Goal: Complete application form: Complete application form

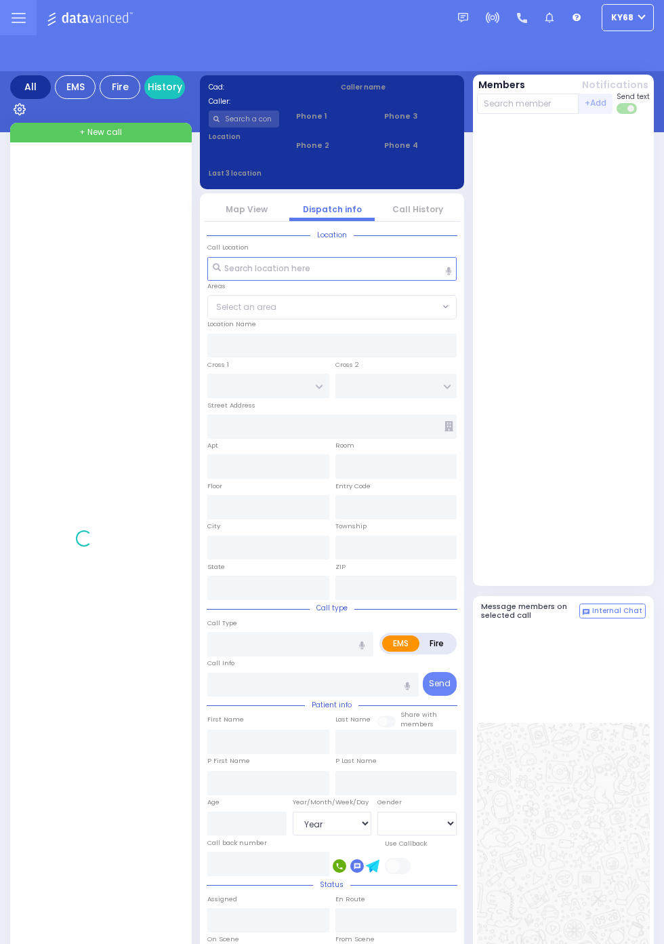
select select "Year"
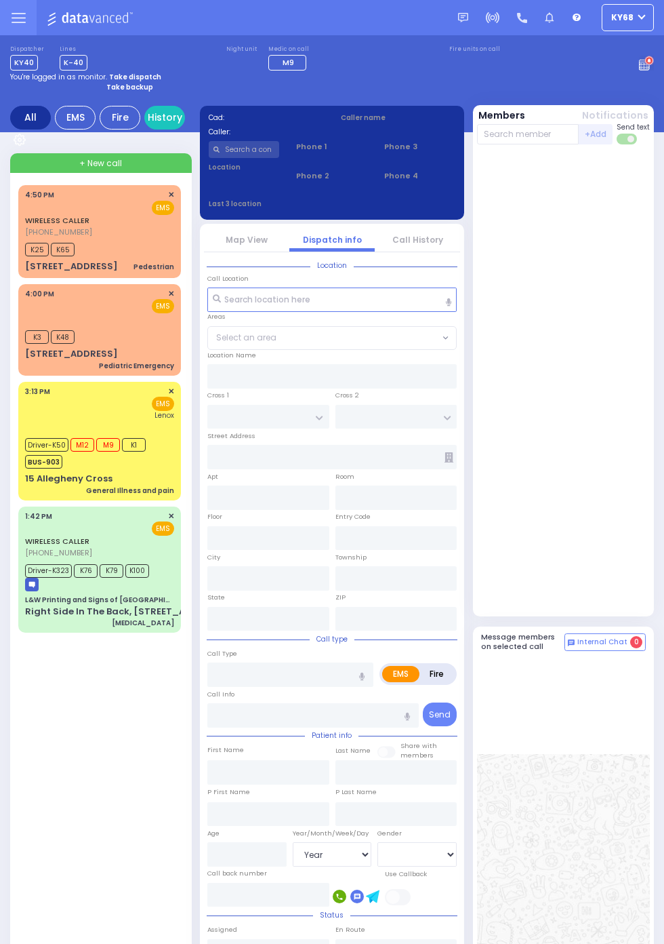
click at [25, 230] on span "(845) 751-2257" at bounding box center [58, 231] width 67 height 11
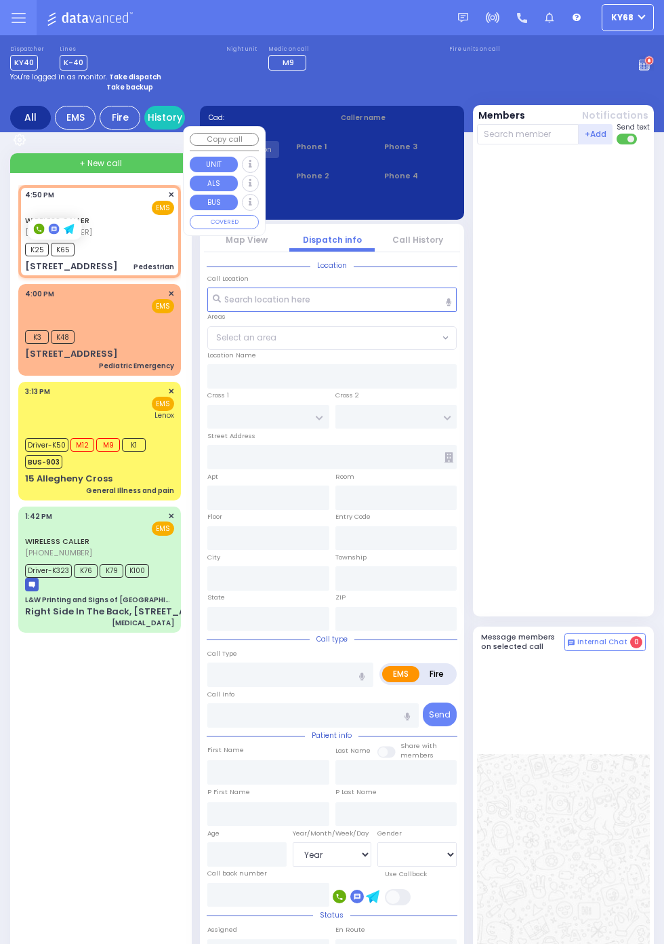
click at [611, 463] on div at bounding box center [564, 383] width 174 height 466
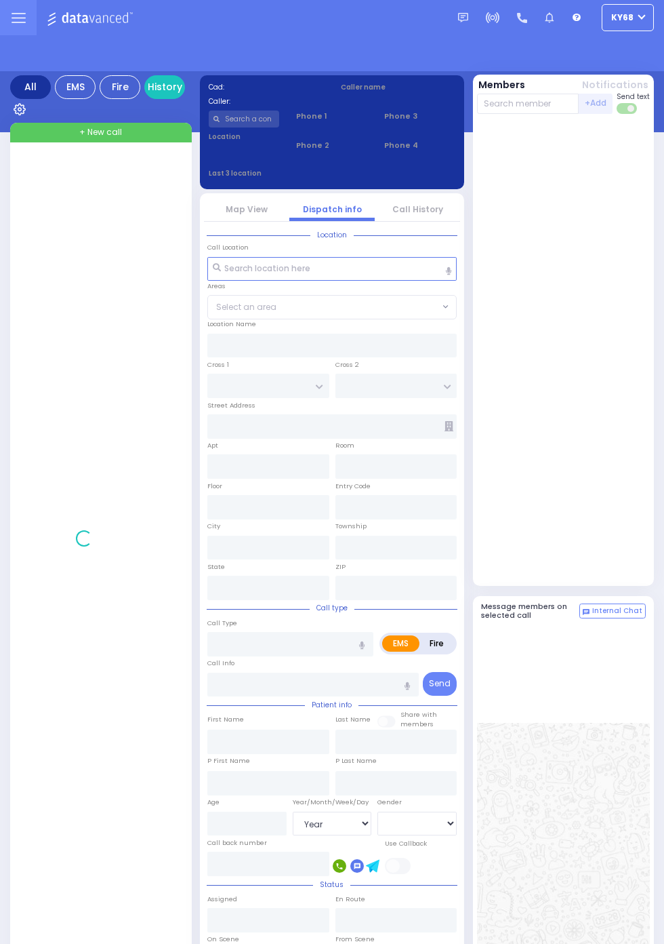
select select "Year"
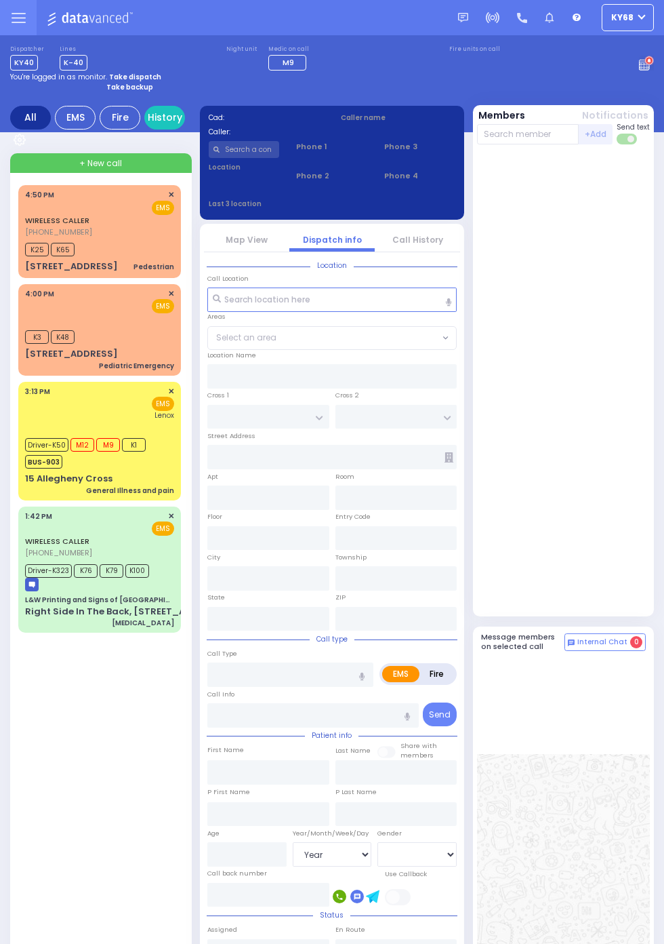
click at [25, 237] on span "[PHONE_NUMBER]" at bounding box center [58, 231] width 67 height 11
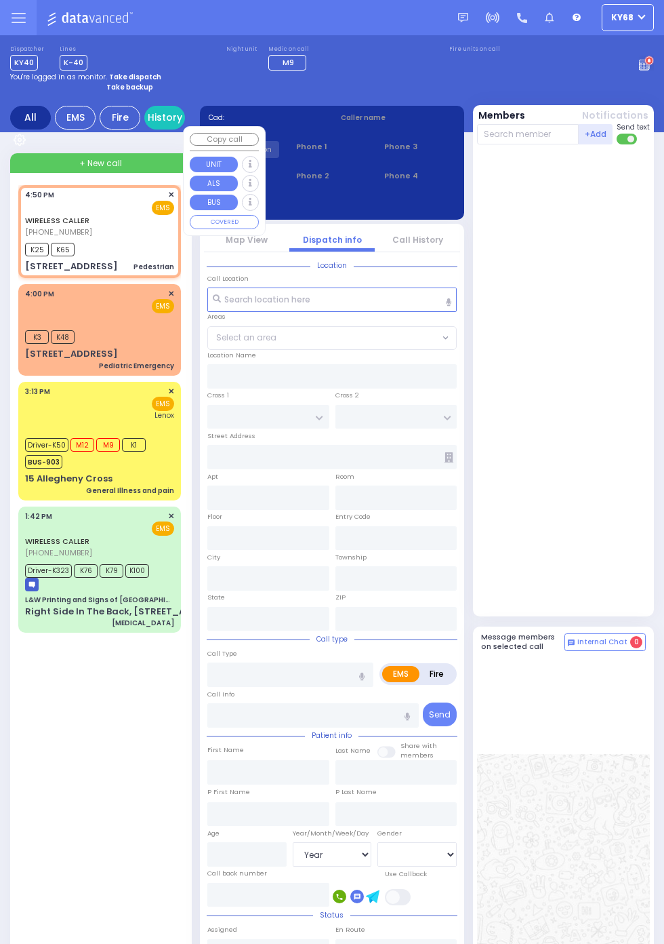
select select
type input "Pedestrian"
radio input "true"
select select
type input "16:50"
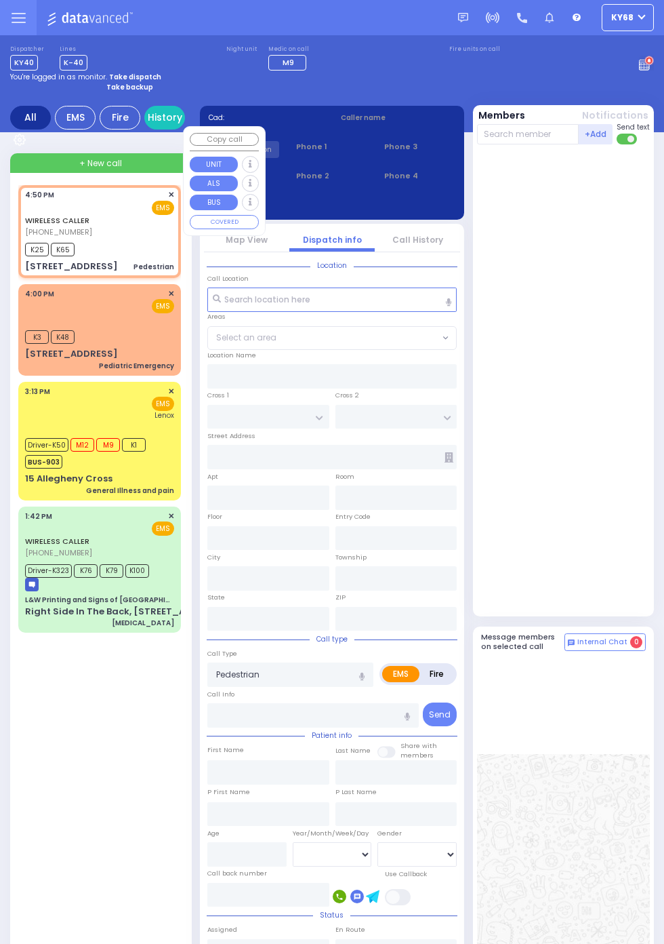
type input "16:52"
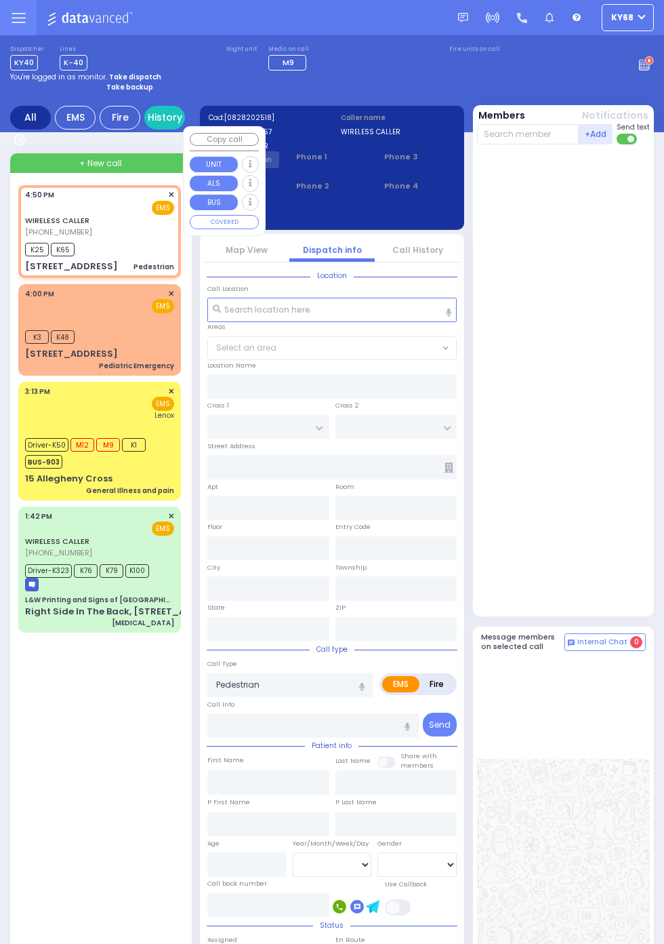
type input "TOLTCHAV WAY"
type input "FRANKFURT RD"
type input "8 Hamburg Way"
type input "102"
type input "Monroe"
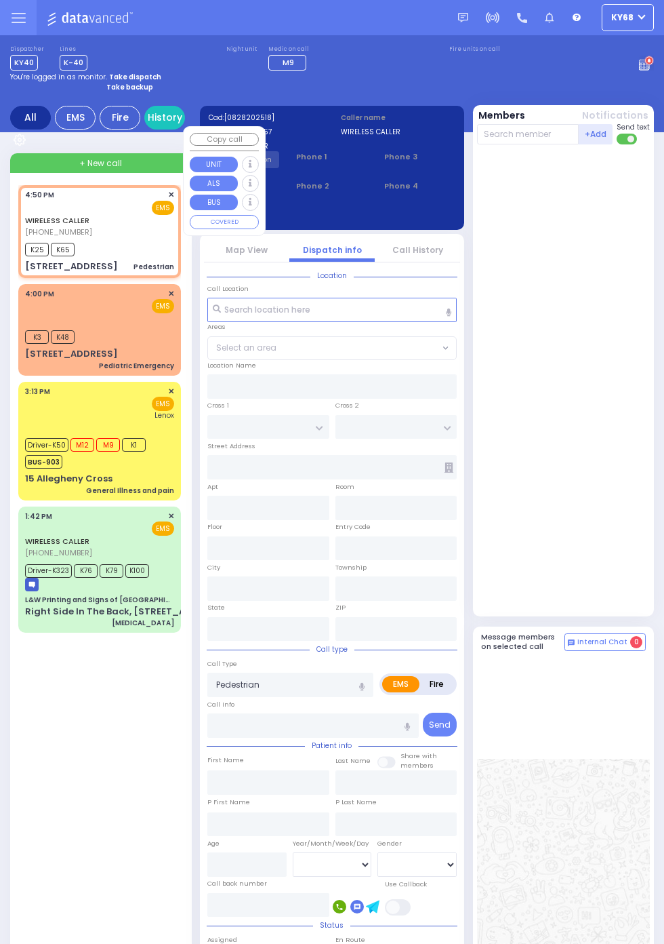
type input "New York"
type input "10950"
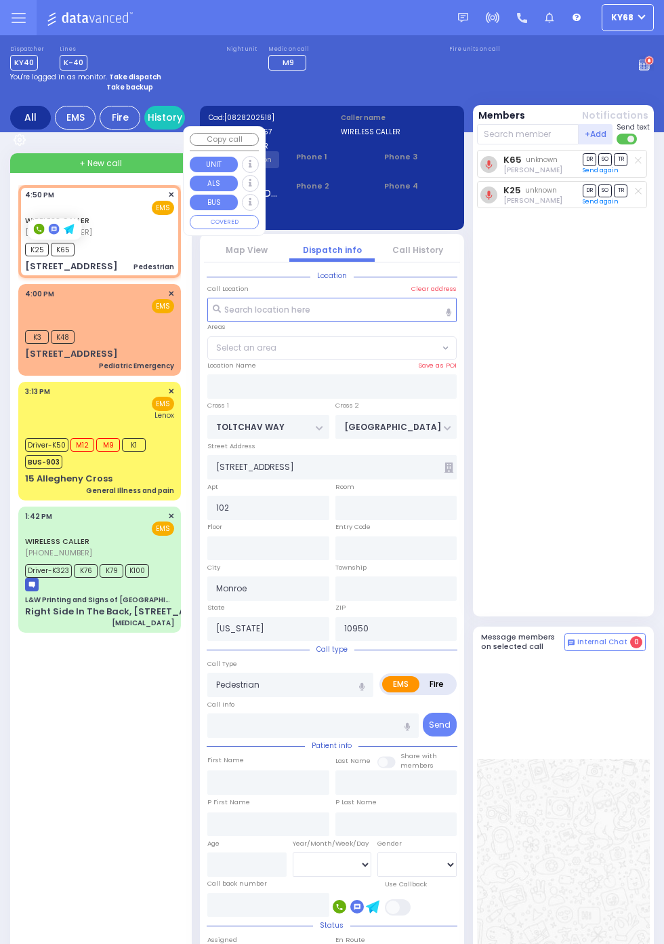
select select "BEIRECH MOSHE"
click at [620, 399] on div "K65 unknown Mordechai Weisz DR SO TR Send again" at bounding box center [565, 380] width 176 height 460
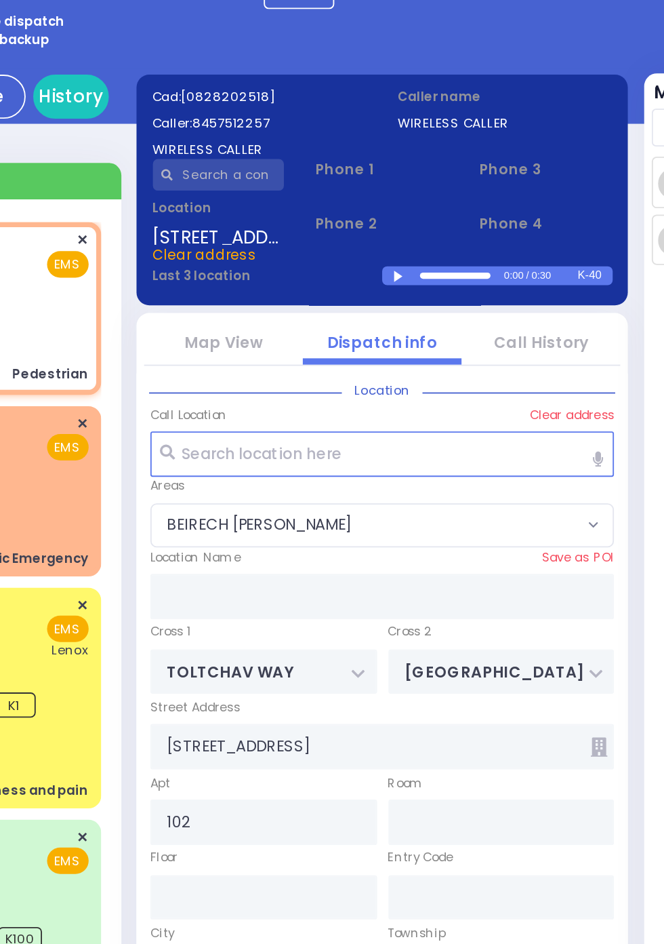
click at [342, 214] on div at bounding box center [342, 215] width 7 height 6
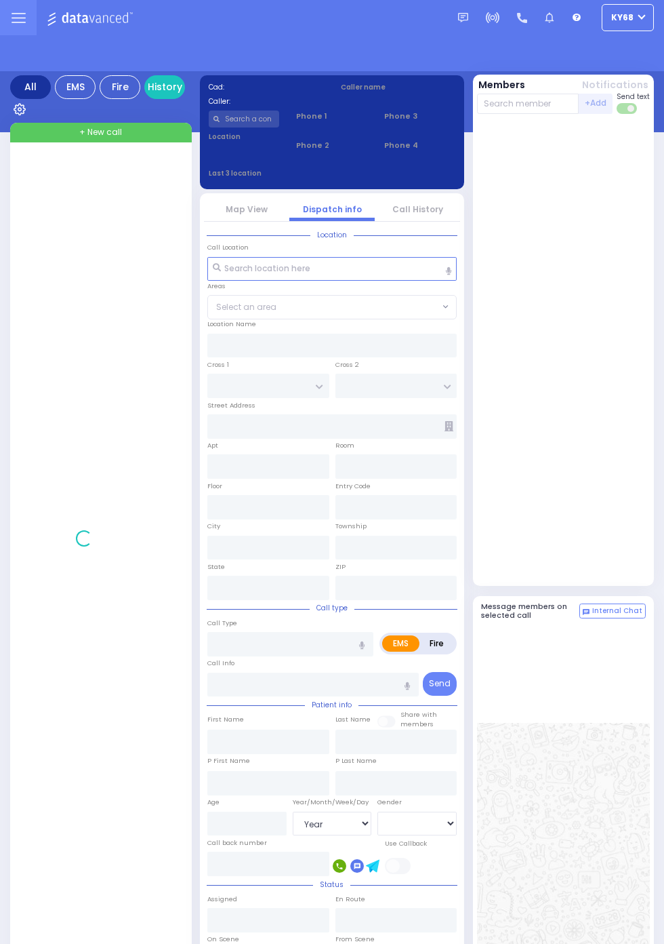
select select "Year"
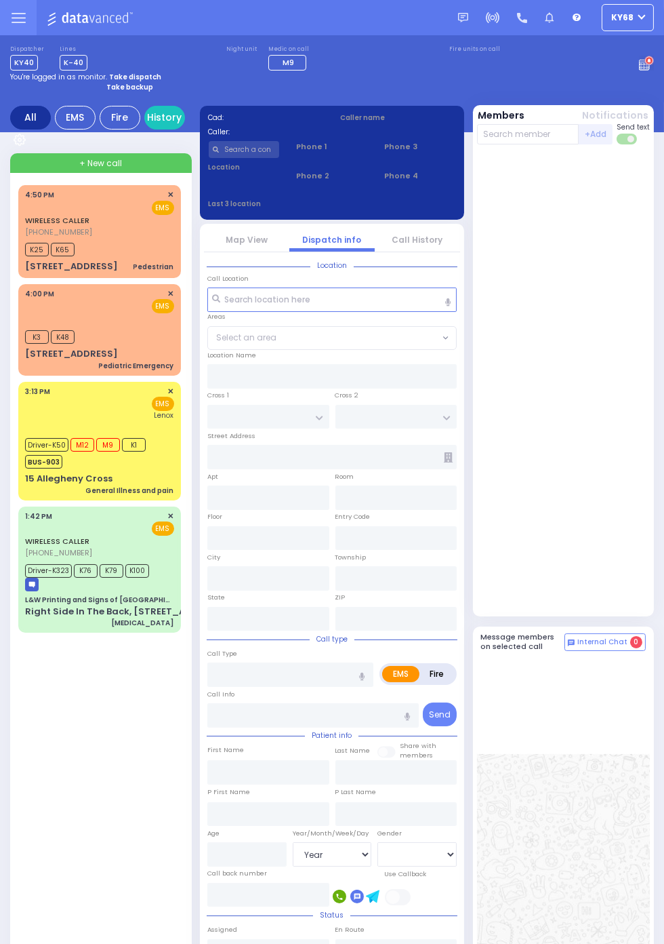
click at [25, 237] on span "[PHONE_NUMBER]" at bounding box center [58, 231] width 67 height 11
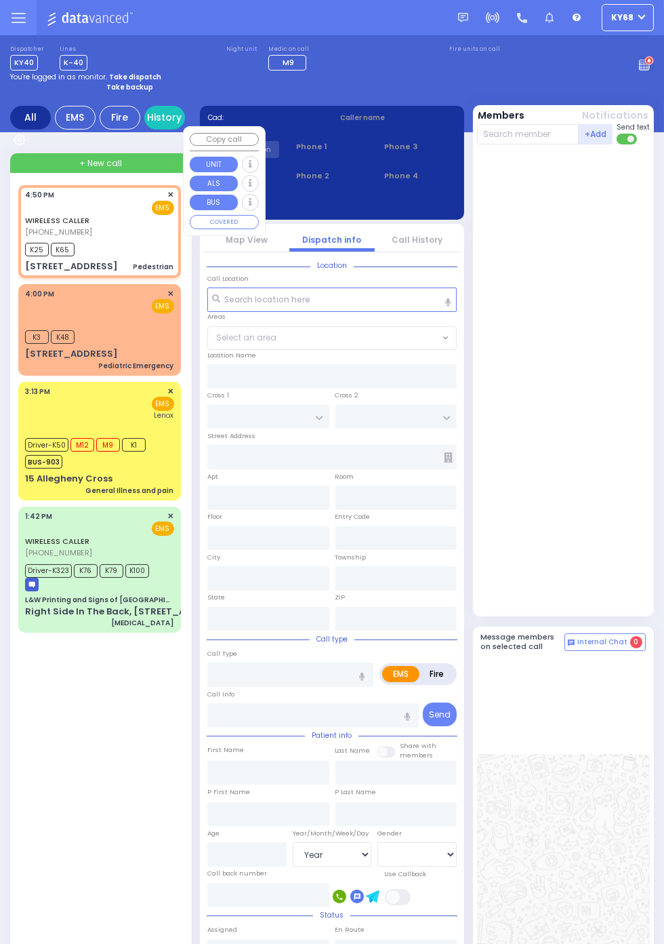
select select
type input "Pedestrian"
radio input "true"
select select
type input "16:50"
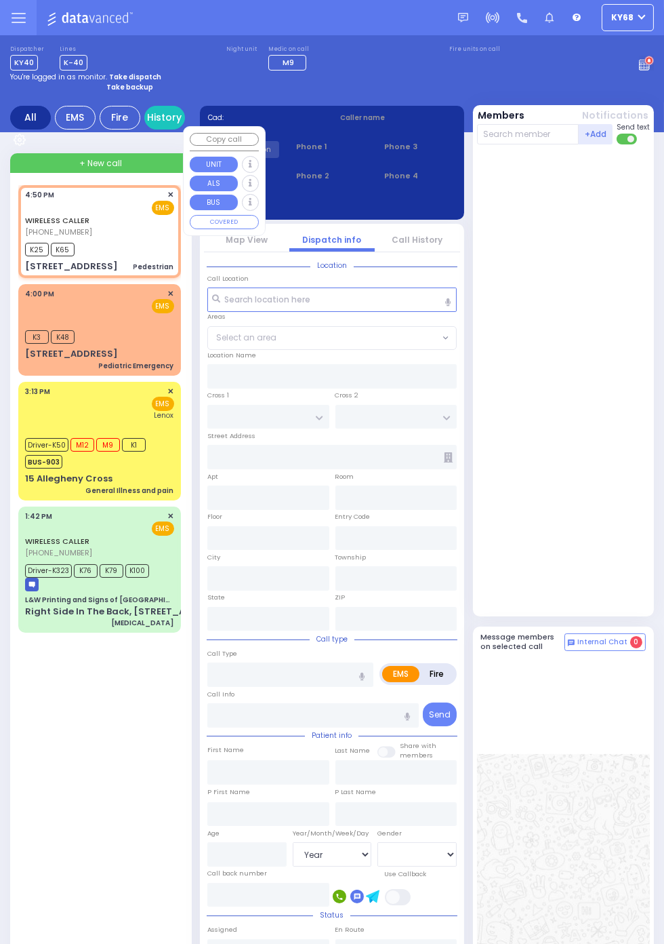
type input "16:52"
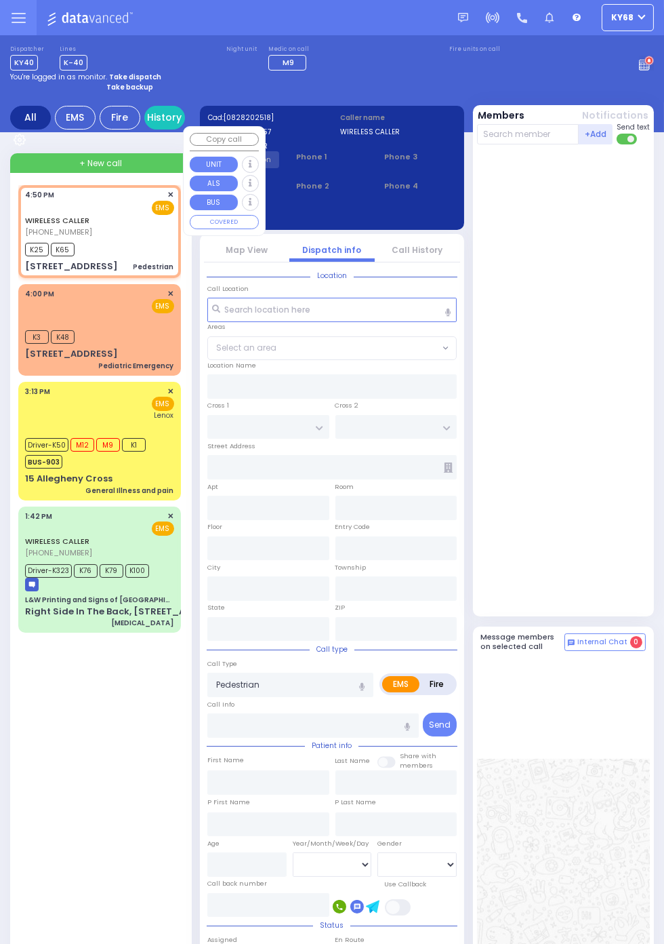
type input "TOLTCHAV WAY"
type input "FRANKFURT RD"
type input "8 Hamburg Way"
type input "102"
type input "Monroe"
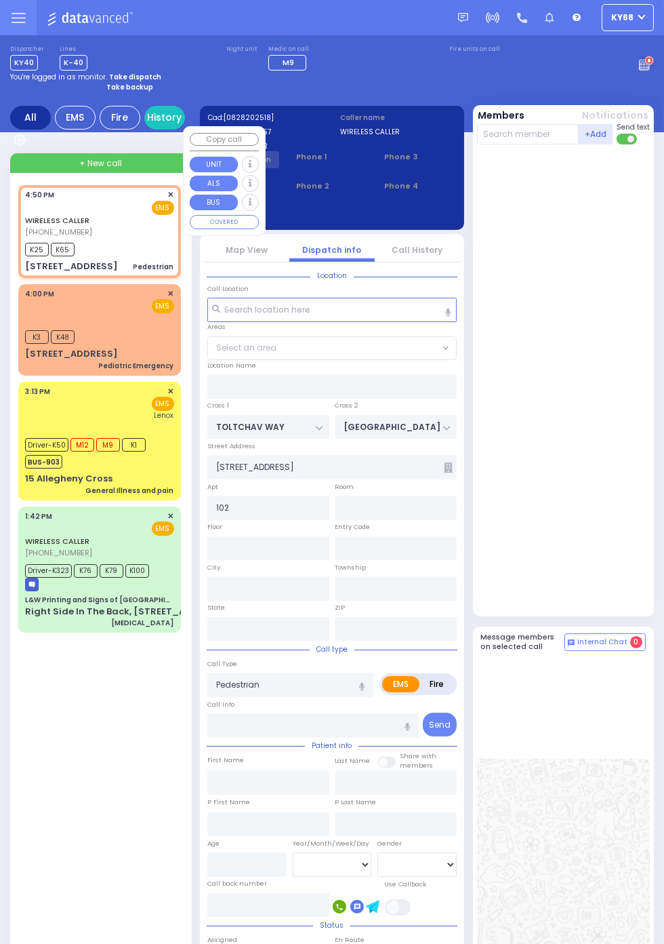
type input "New York"
type input "10950"
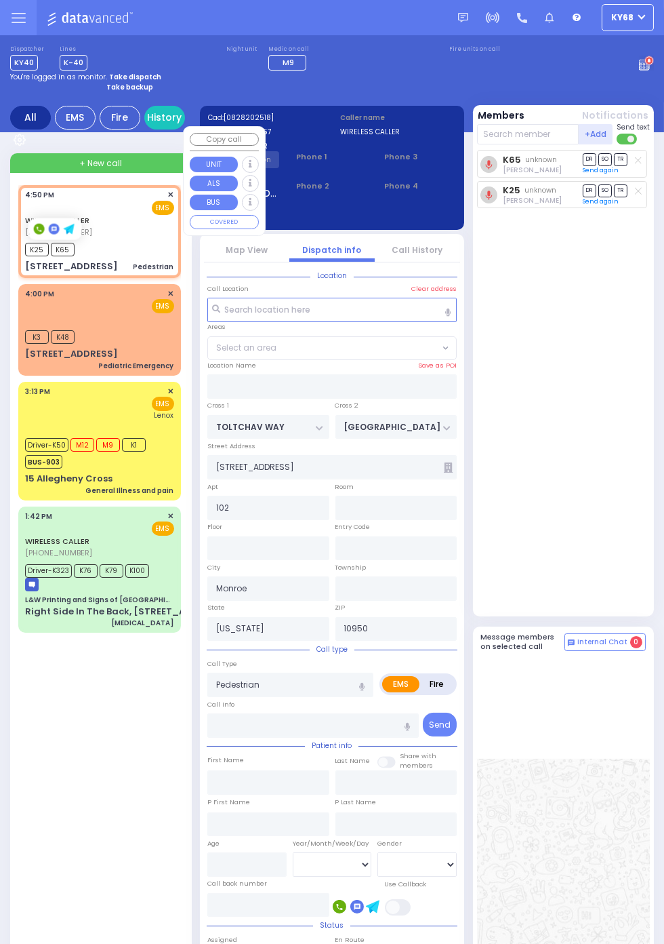
select select "BEIRECH MOSHE"
click at [593, 435] on div "K65 unknown Mordechai Weisz DR SO TR Send again" at bounding box center [565, 380] width 176 height 460
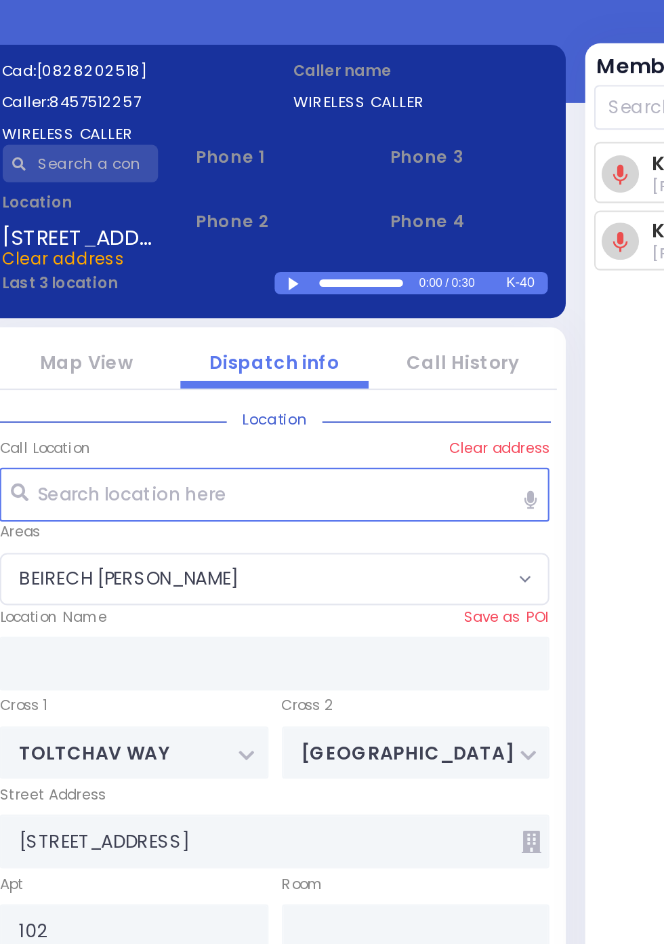
click at [341, 214] on div at bounding box center [342, 215] width 7 height 6
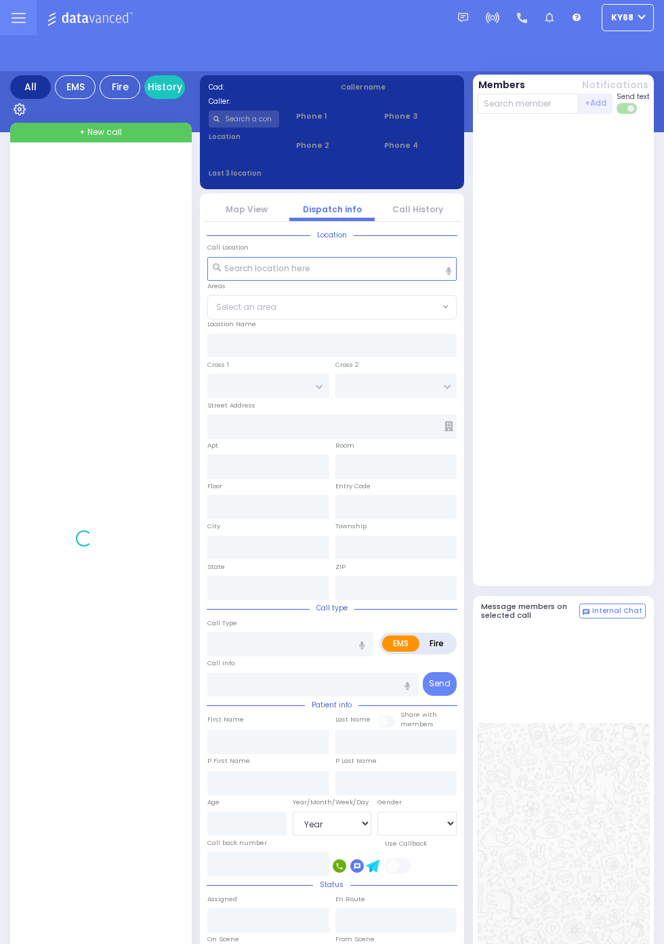
select select "Year"
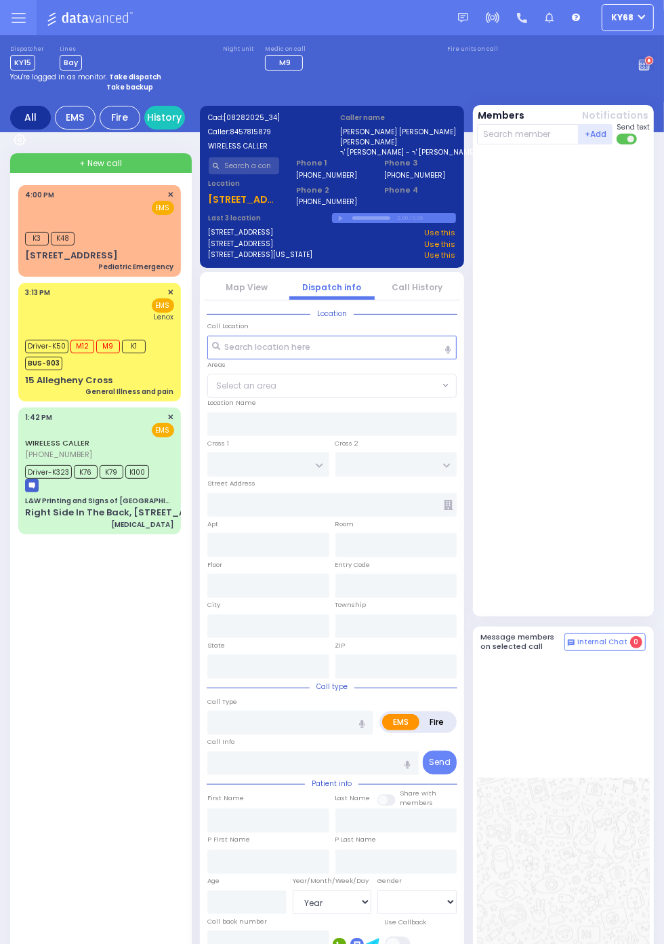
select select
radio input "true"
type input "JACOB MENACHEM M."
type input "ROSENBERG"
select select
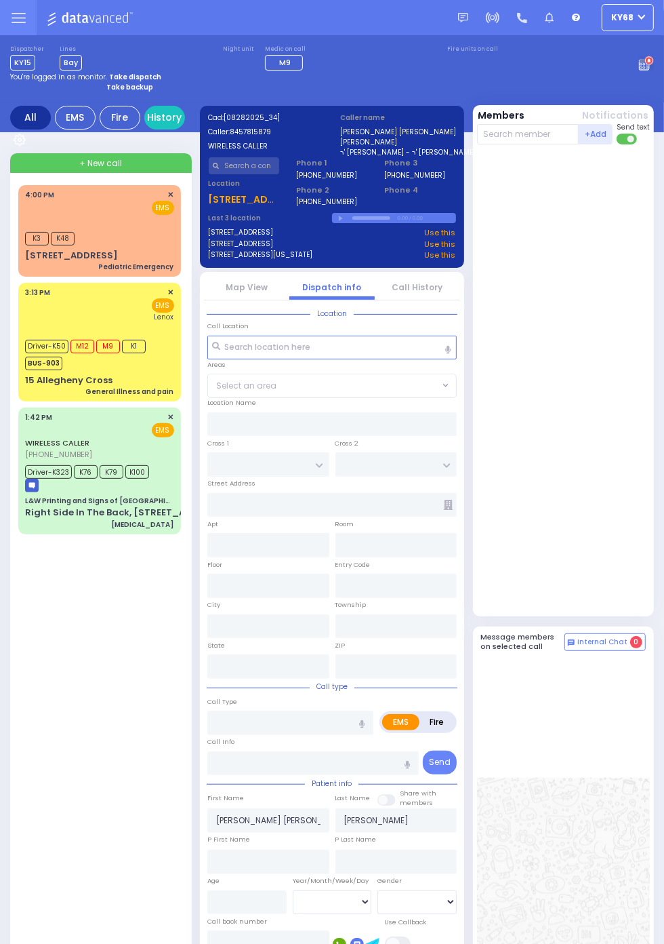
type input "17:03"
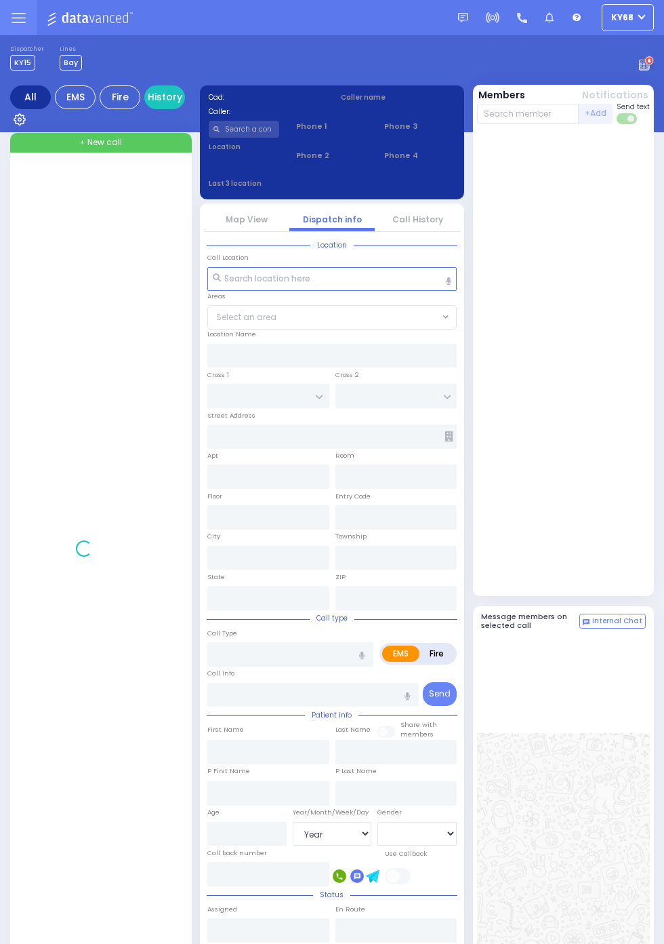
select select "Year"
